Goal: Check status: Check status

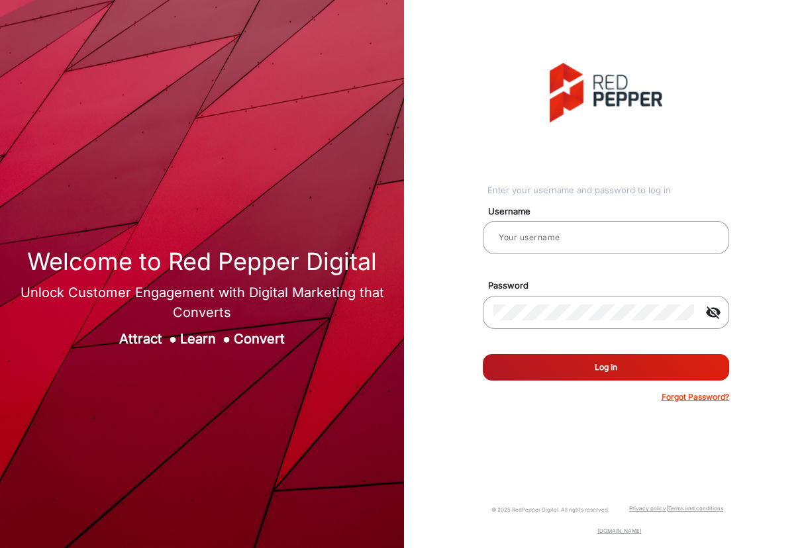
type input "[PERSON_NAME]"
click at [555, 366] on button "Log In" at bounding box center [606, 367] width 246 height 26
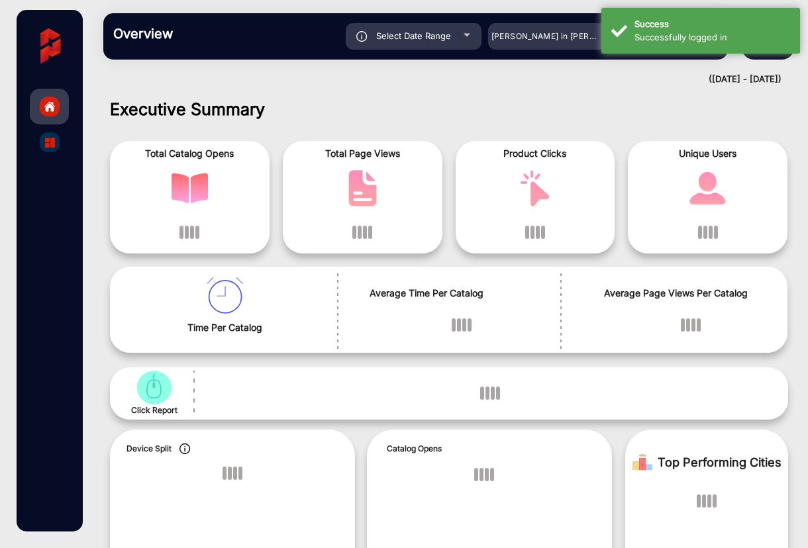
scroll to position [10, 0]
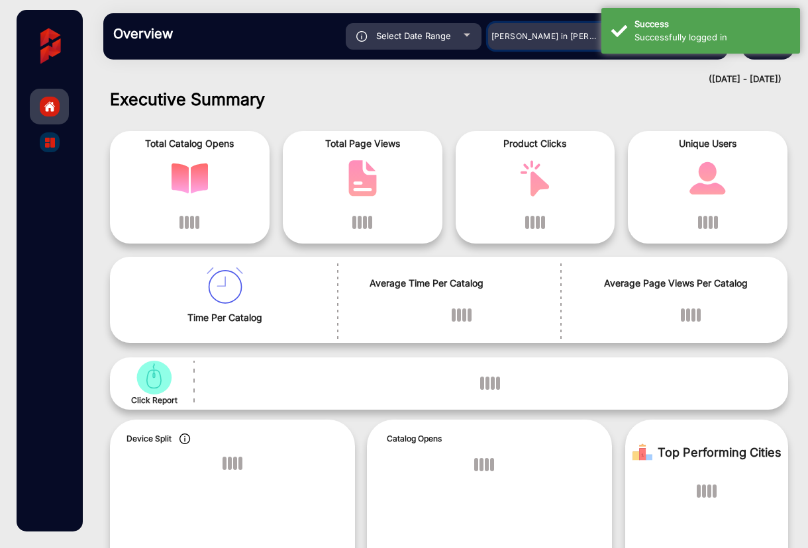
click at [548, 36] on span "[PERSON_NAME] in [PERSON_NAME]" at bounding box center [564, 36] width 146 height 10
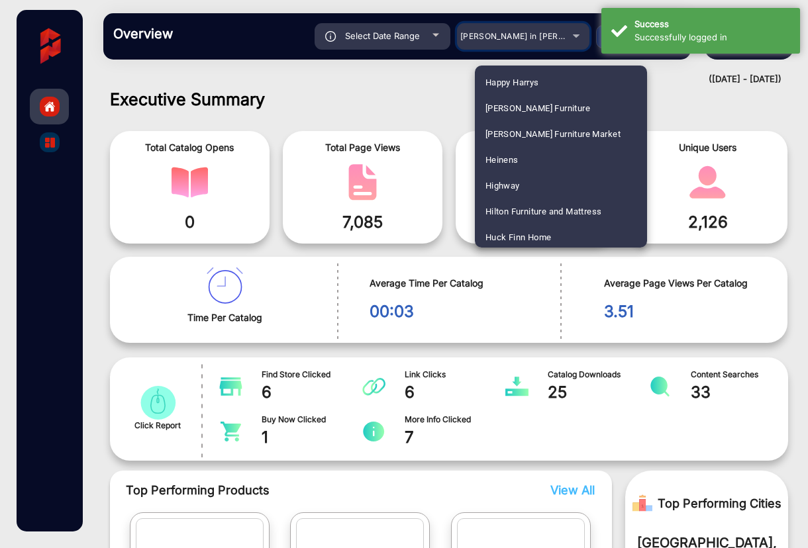
scroll to position [1708, 0]
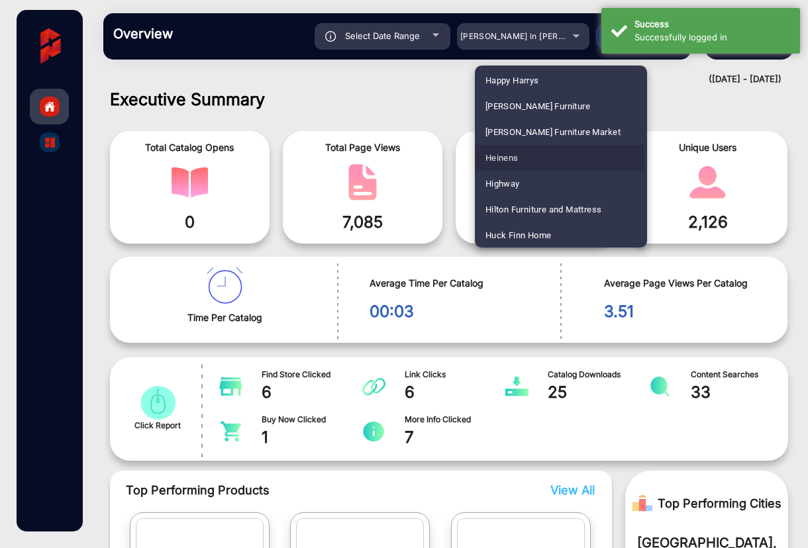
click at [511, 160] on span "Heinens" at bounding box center [501, 158] width 33 height 26
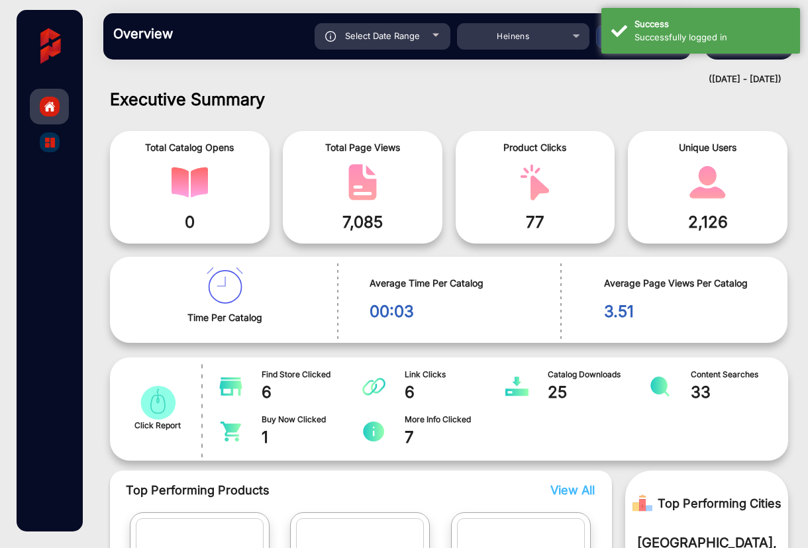
click at [428, 38] on div "Select Date Range" at bounding box center [383, 36] width 136 height 26
type input "[DATE]"
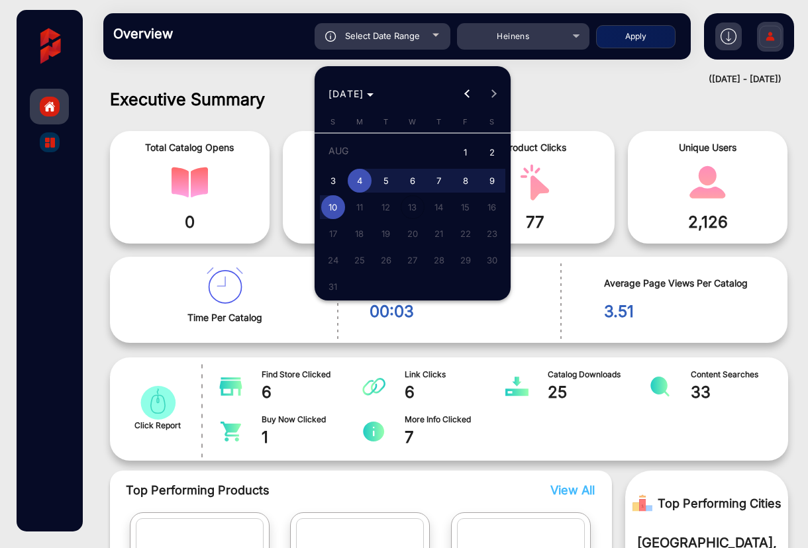
click at [465, 150] on span "1" at bounding box center [466, 153] width 24 height 27
type input "[DATE]"
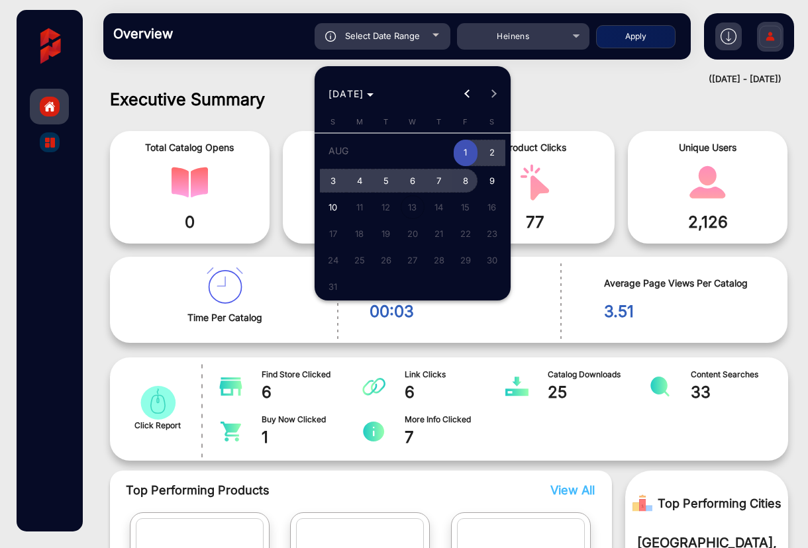
click at [460, 181] on span "8" at bounding box center [466, 181] width 24 height 24
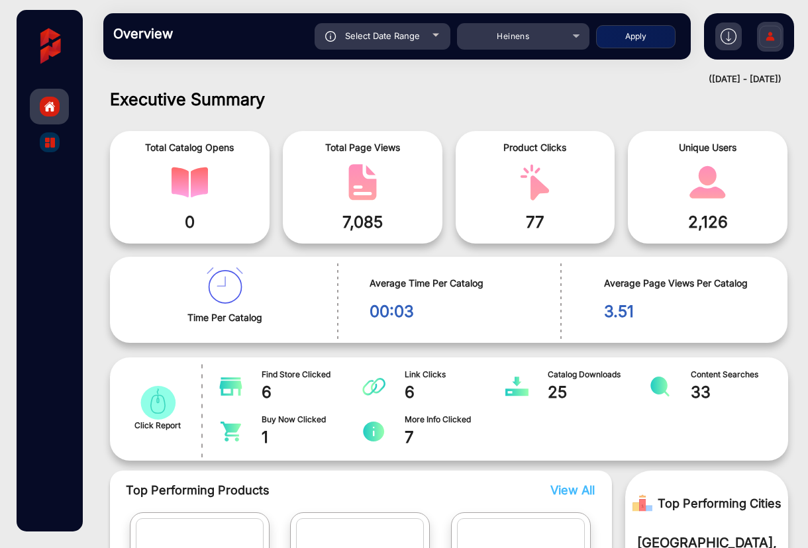
type input "[DATE]"
click at [619, 40] on button "Apply" at bounding box center [635, 36] width 79 height 23
type input "[DATE]"
